Goal: Information Seeking & Learning: Check status

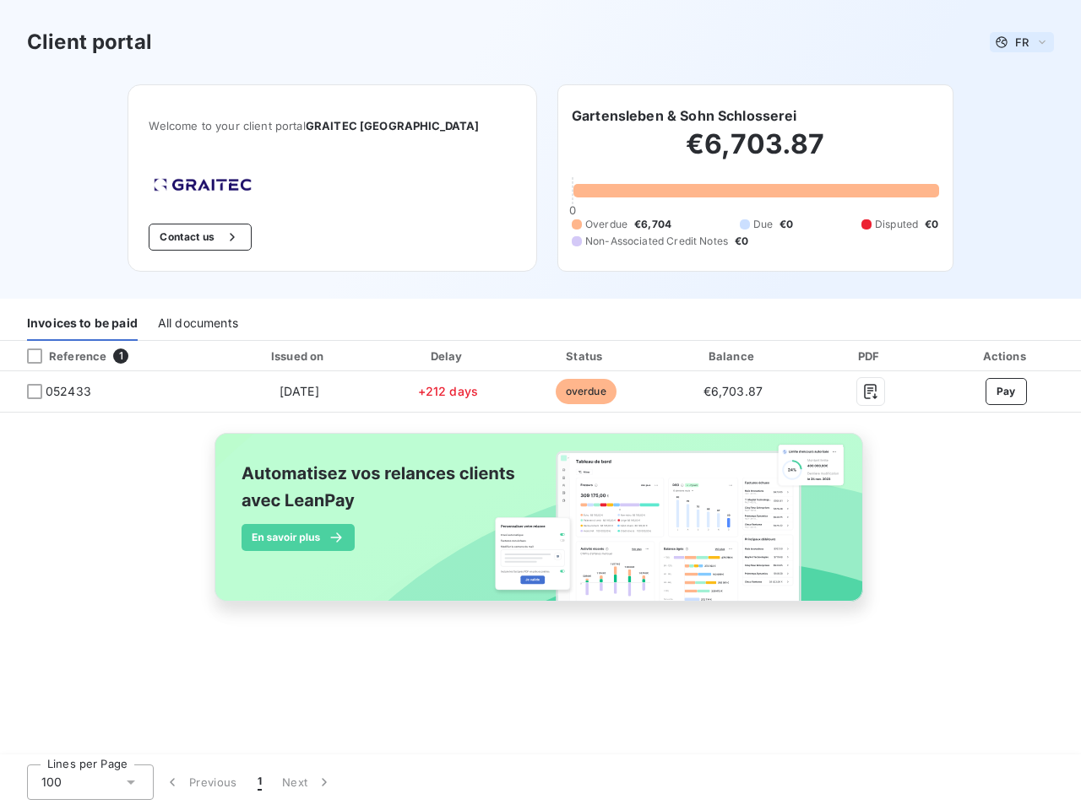
click at [1022, 42] on span "FR" at bounding box center [1022, 42] width 14 height 14
click at [228, 237] on button "Contact us" at bounding box center [200, 237] width 102 height 27
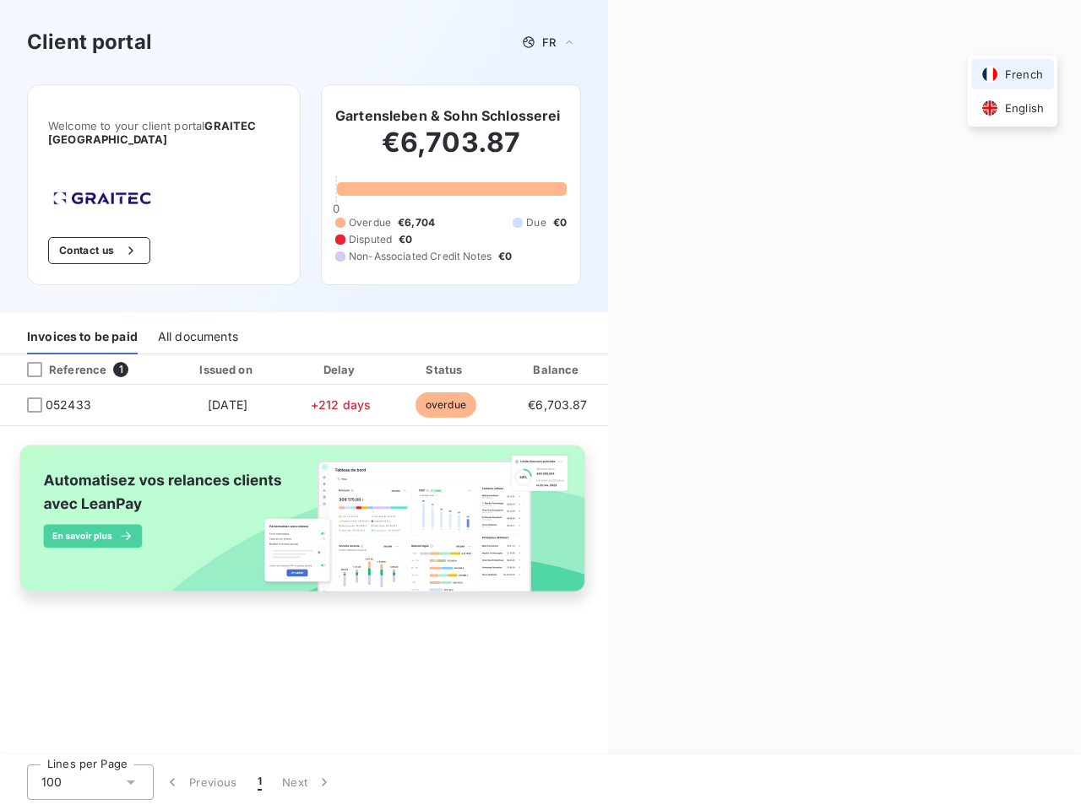
click at [684, 116] on div "Contact us Fill out the form below, and a member of our team will get back to y…" at bounding box center [844, 405] width 473 height 810
click at [82, 323] on div "Invoices to be paid" at bounding box center [82, 336] width 111 height 35
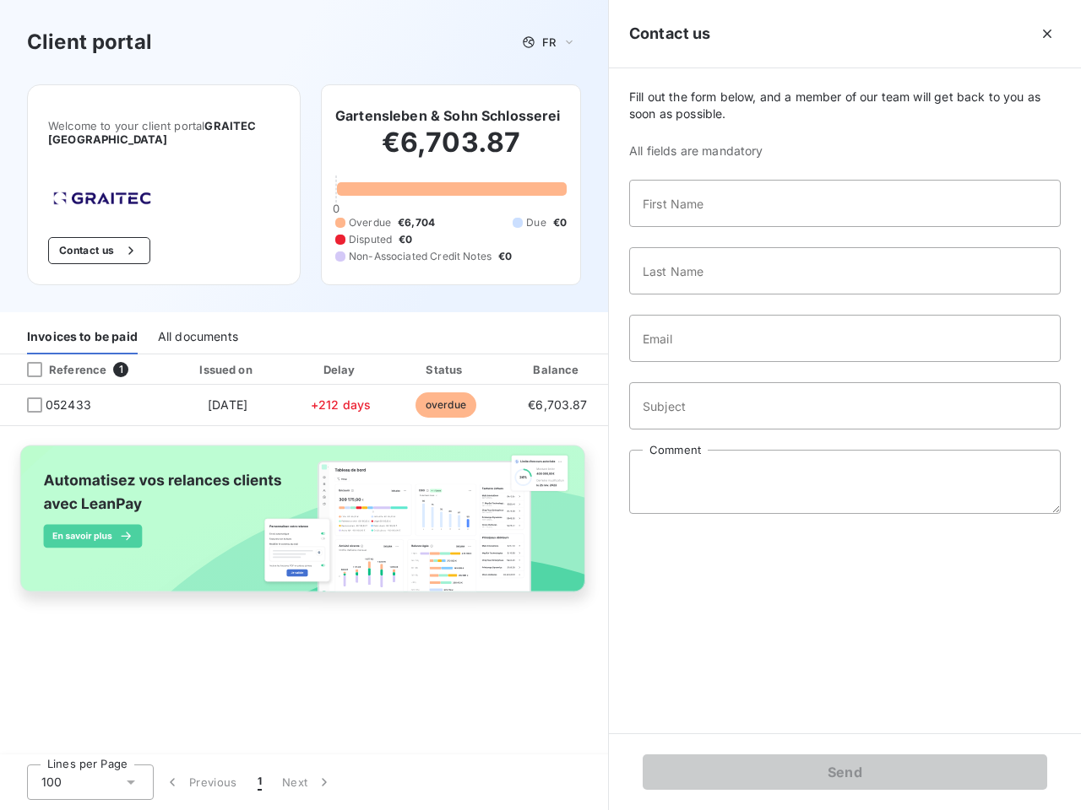
click at [197, 323] on div "All documents" at bounding box center [198, 336] width 80 height 35
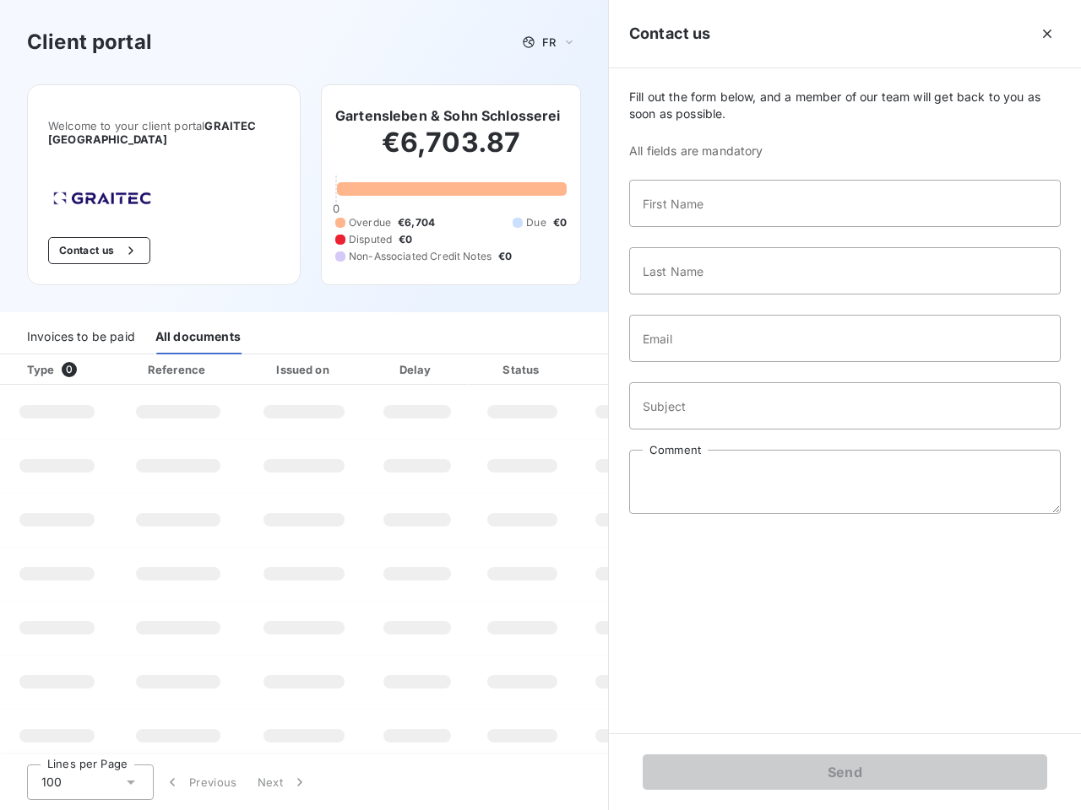
click at [108, 356] on th "Type 0" at bounding box center [57, 370] width 114 height 30
click at [35, 356] on th "Type 0" at bounding box center [57, 370] width 114 height 30
click at [298, 356] on th "Issued on" at bounding box center [303, 370] width 123 height 30
click at [447, 356] on th "Delay" at bounding box center [417, 370] width 103 height 30
click at [585, 356] on th "Amount" at bounding box center [633, 370] width 115 height 30
